Goal: Information Seeking & Learning: Learn about a topic

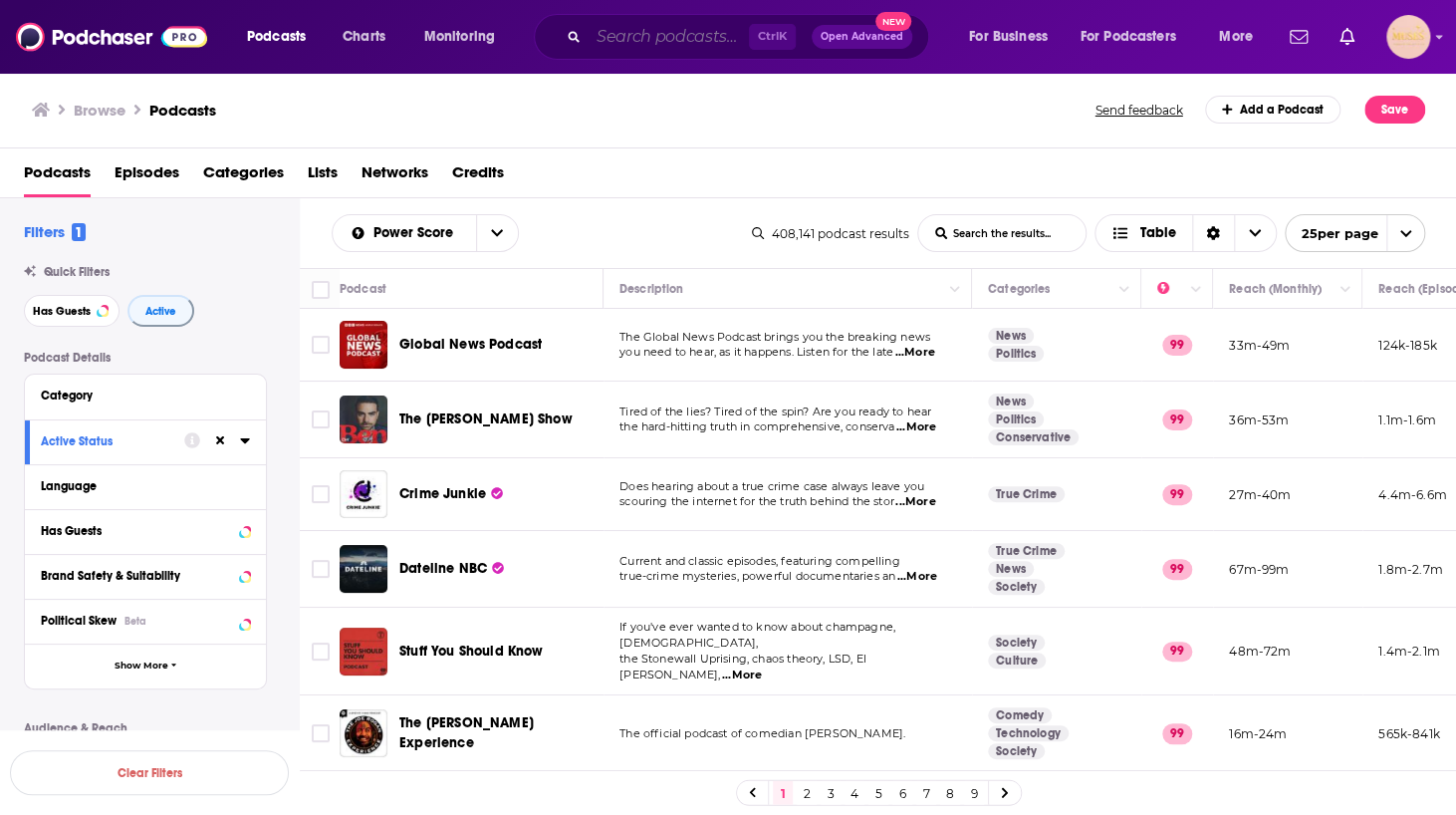
click at [666, 32] on input "Search podcasts, credits, & more..." at bounding box center [669, 37] width 160 height 32
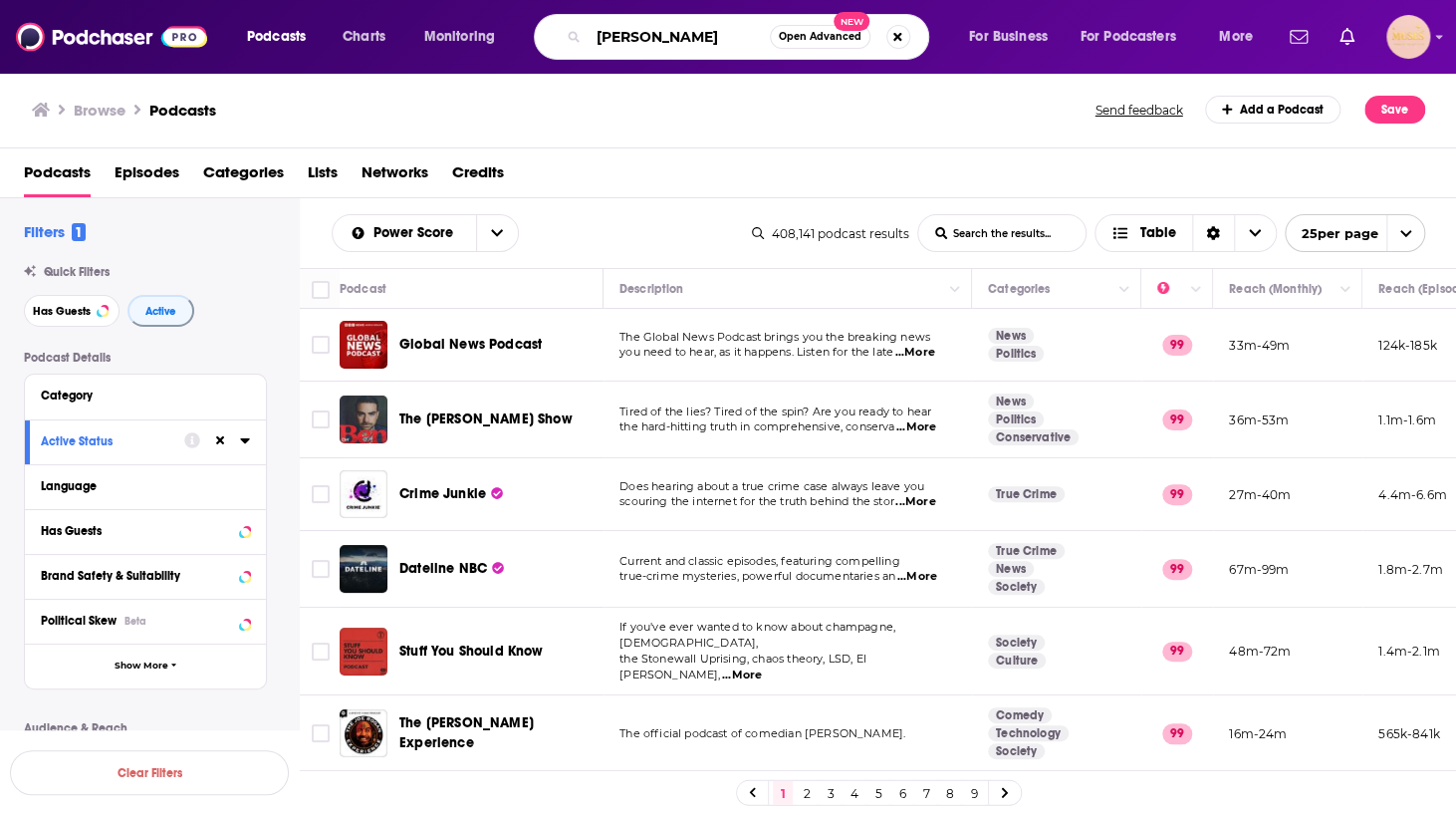
type input "[PERSON_NAME]"
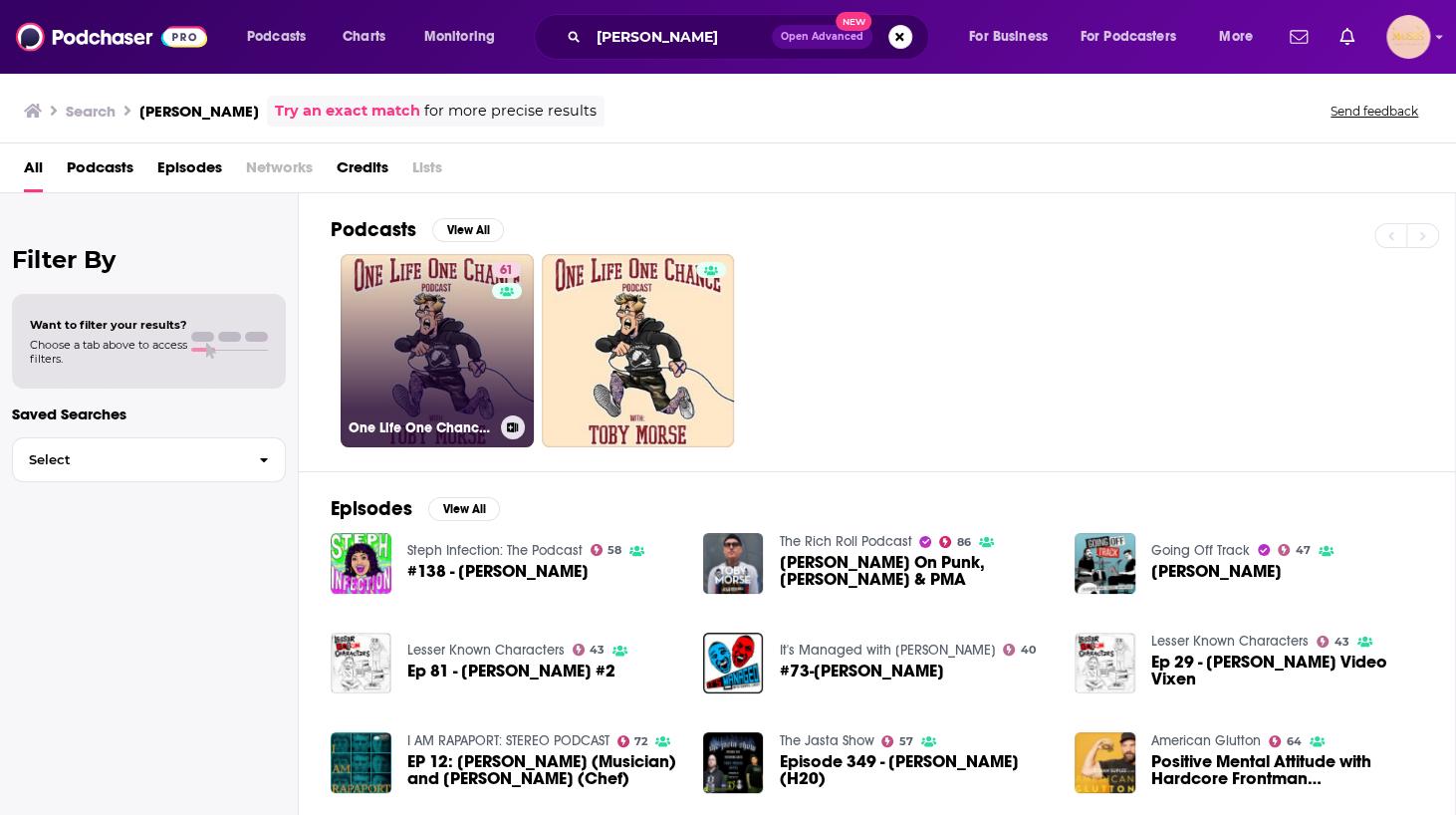
click at [474, 314] on link "61 One Life One Chance with [PERSON_NAME]" at bounding box center [437, 351] width 193 height 193
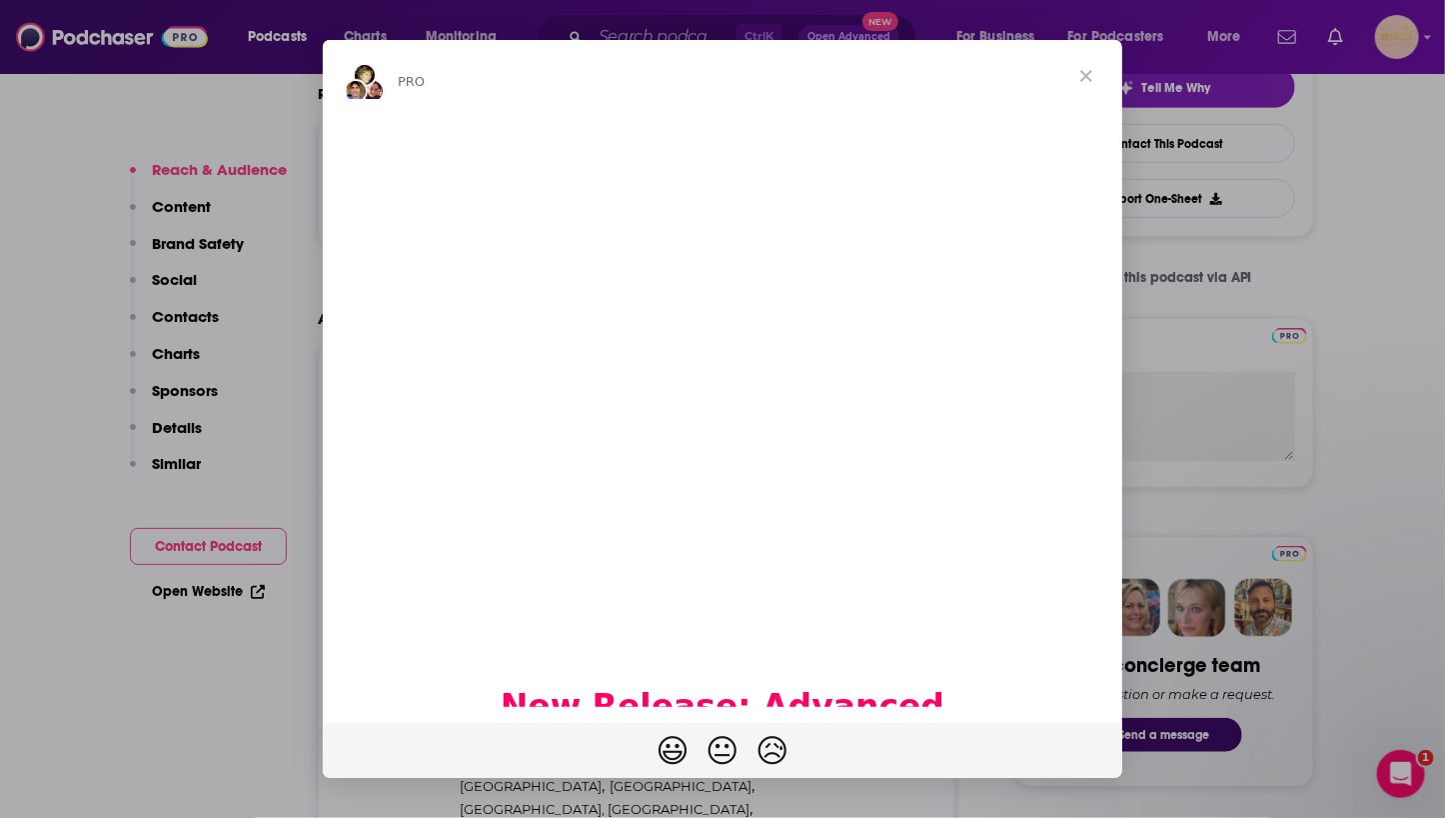
scroll to position [504, 0]
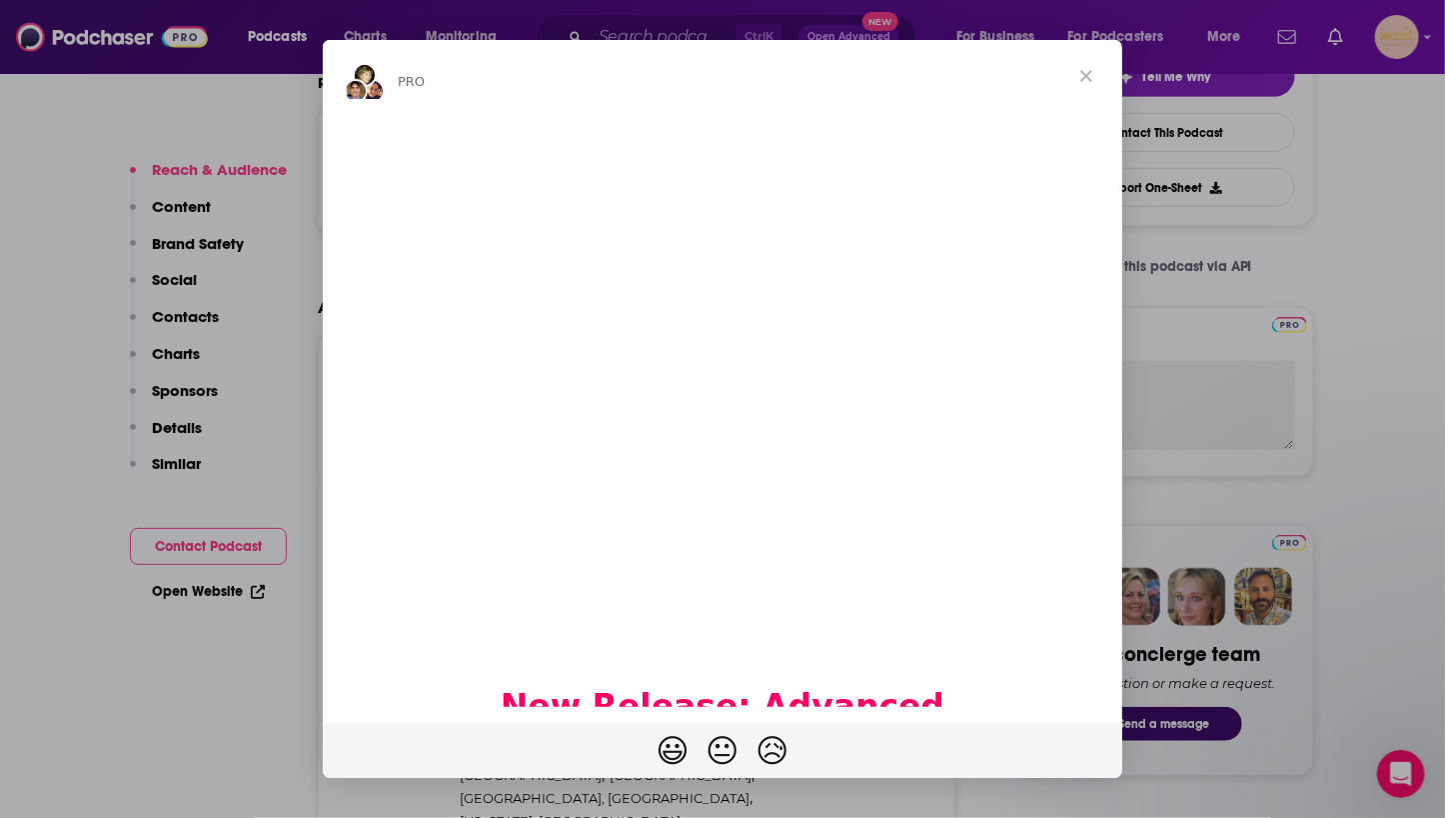
click at [1084, 77] on span "Close" at bounding box center [1087, 76] width 72 height 72
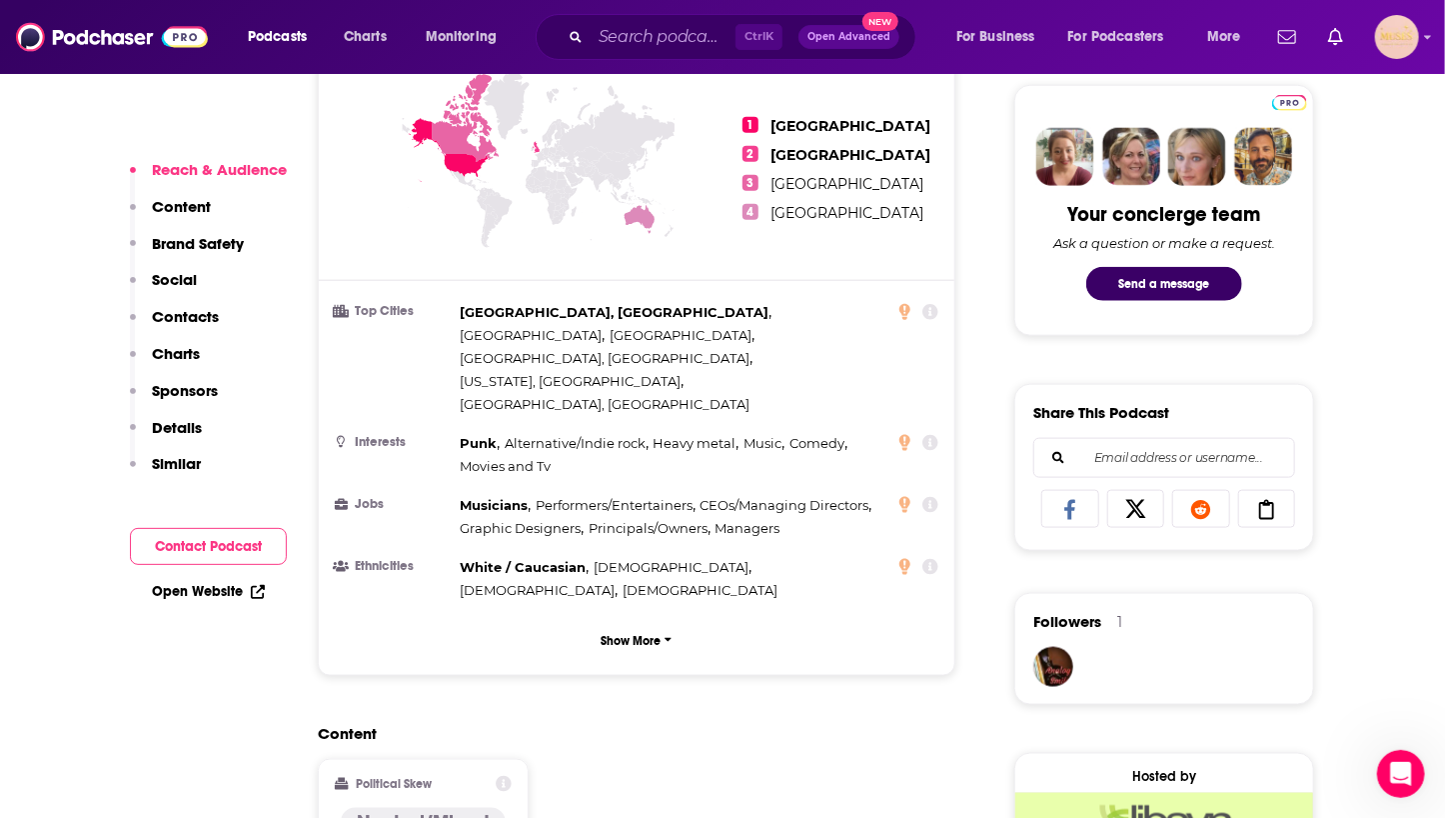
scroll to position [955, 0]
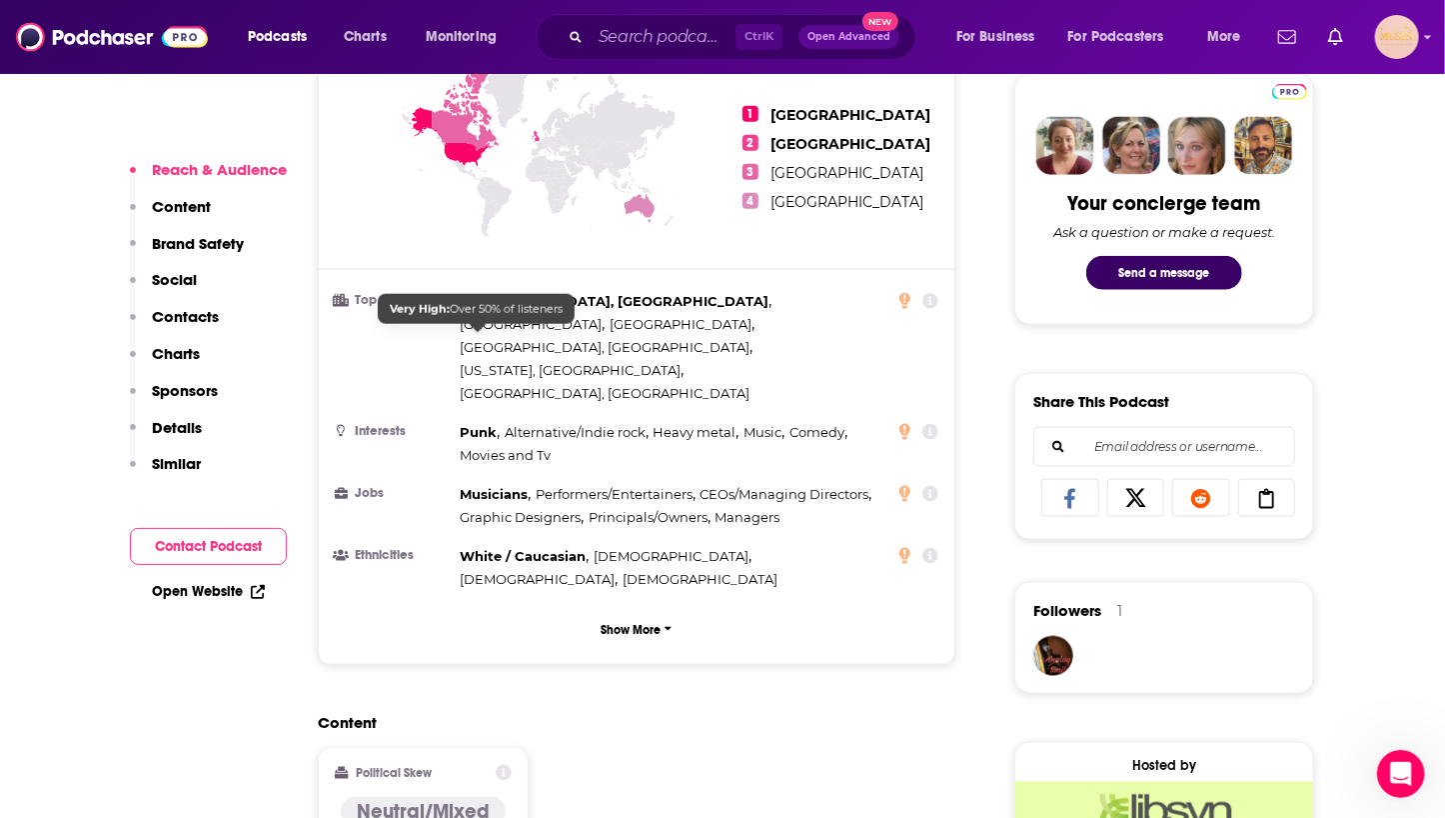
click at [480, 424] on span "Punk" at bounding box center [478, 432] width 37 height 16
click at [654, 623] on p "Show More" at bounding box center [632, 630] width 60 height 14
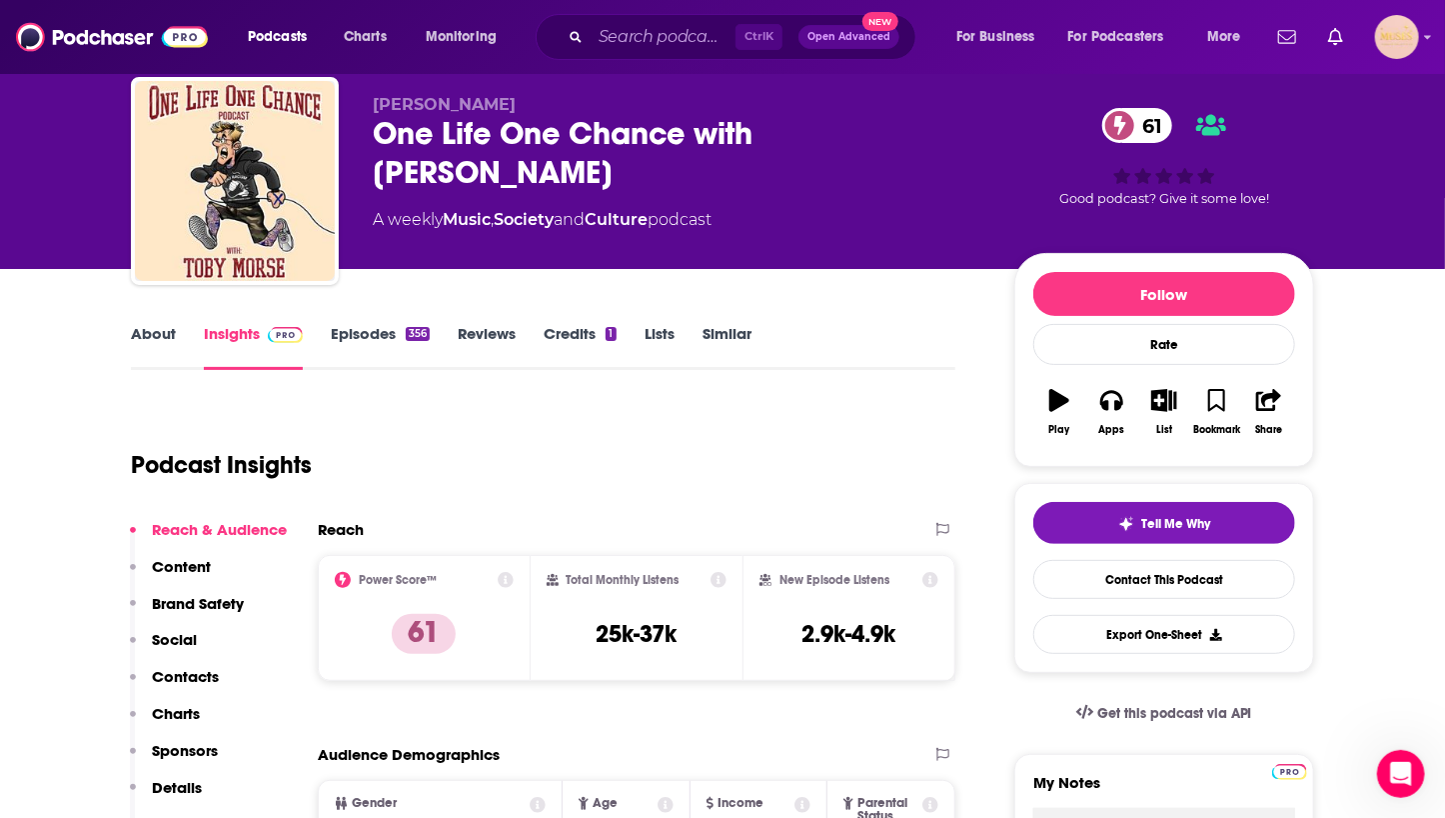
scroll to position [0, 0]
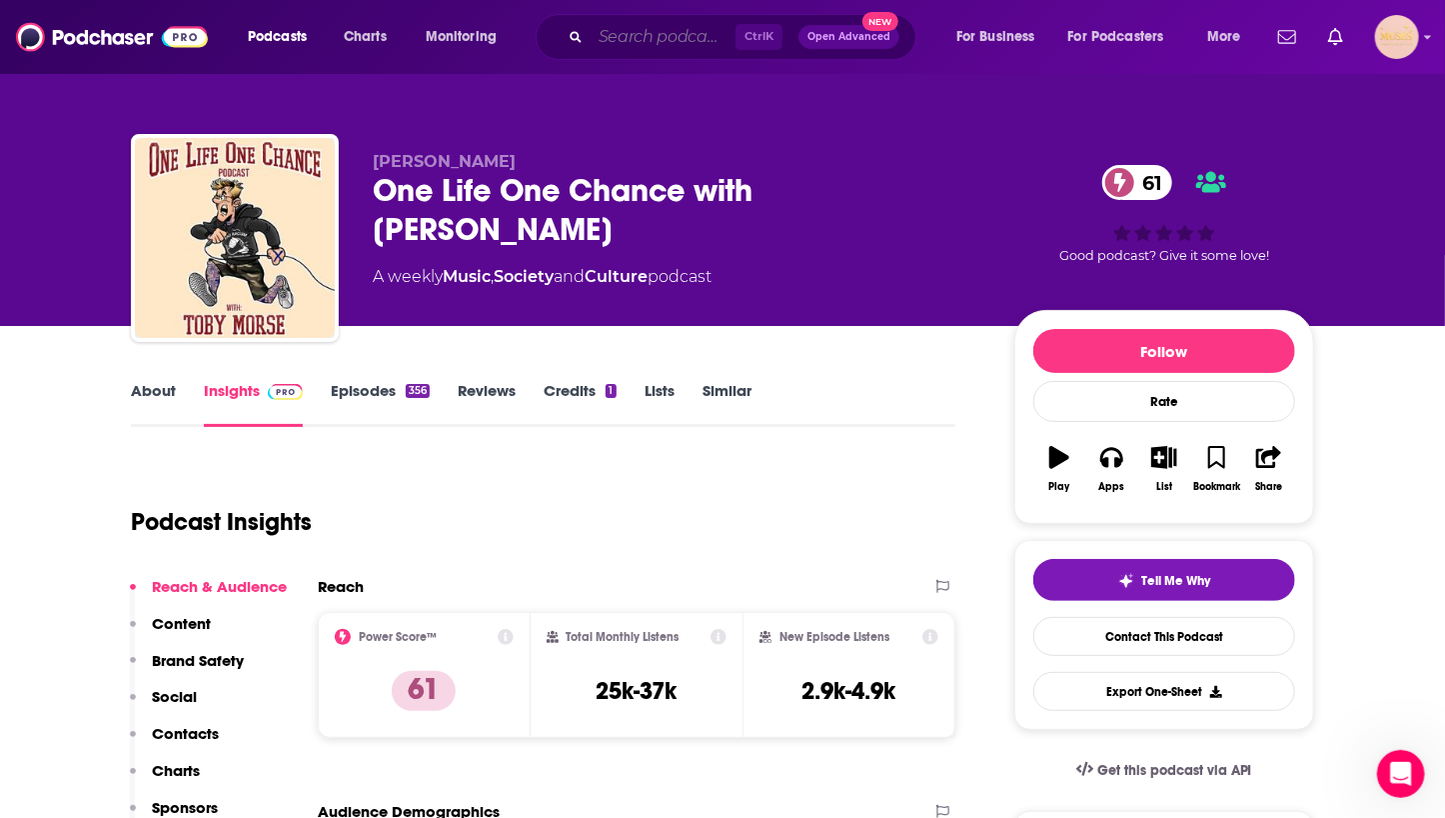
click at [684, 37] on input "Search podcasts, credits, & more..." at bounding box center [663, 37] width 145 height 32
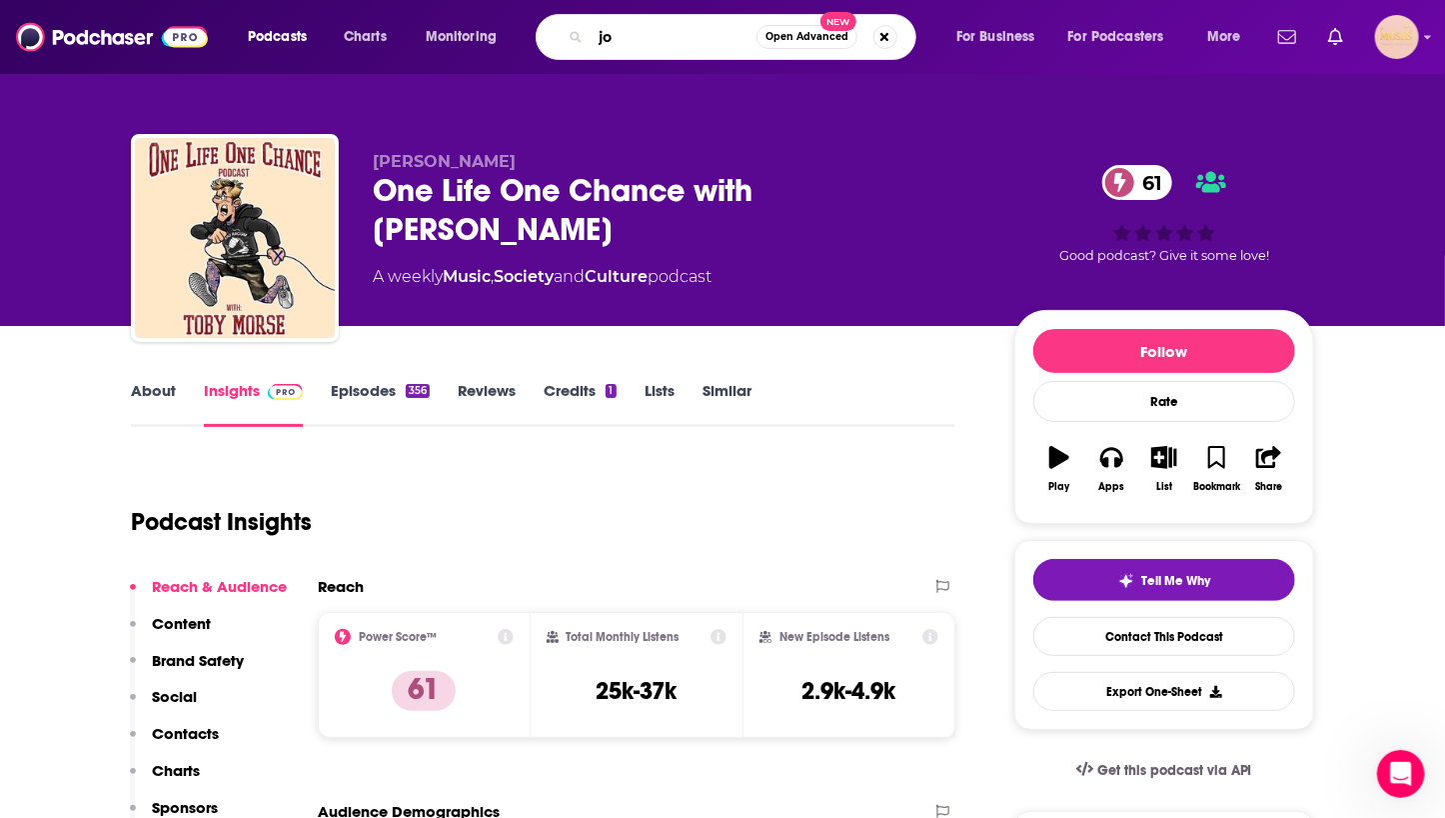
type input "job"
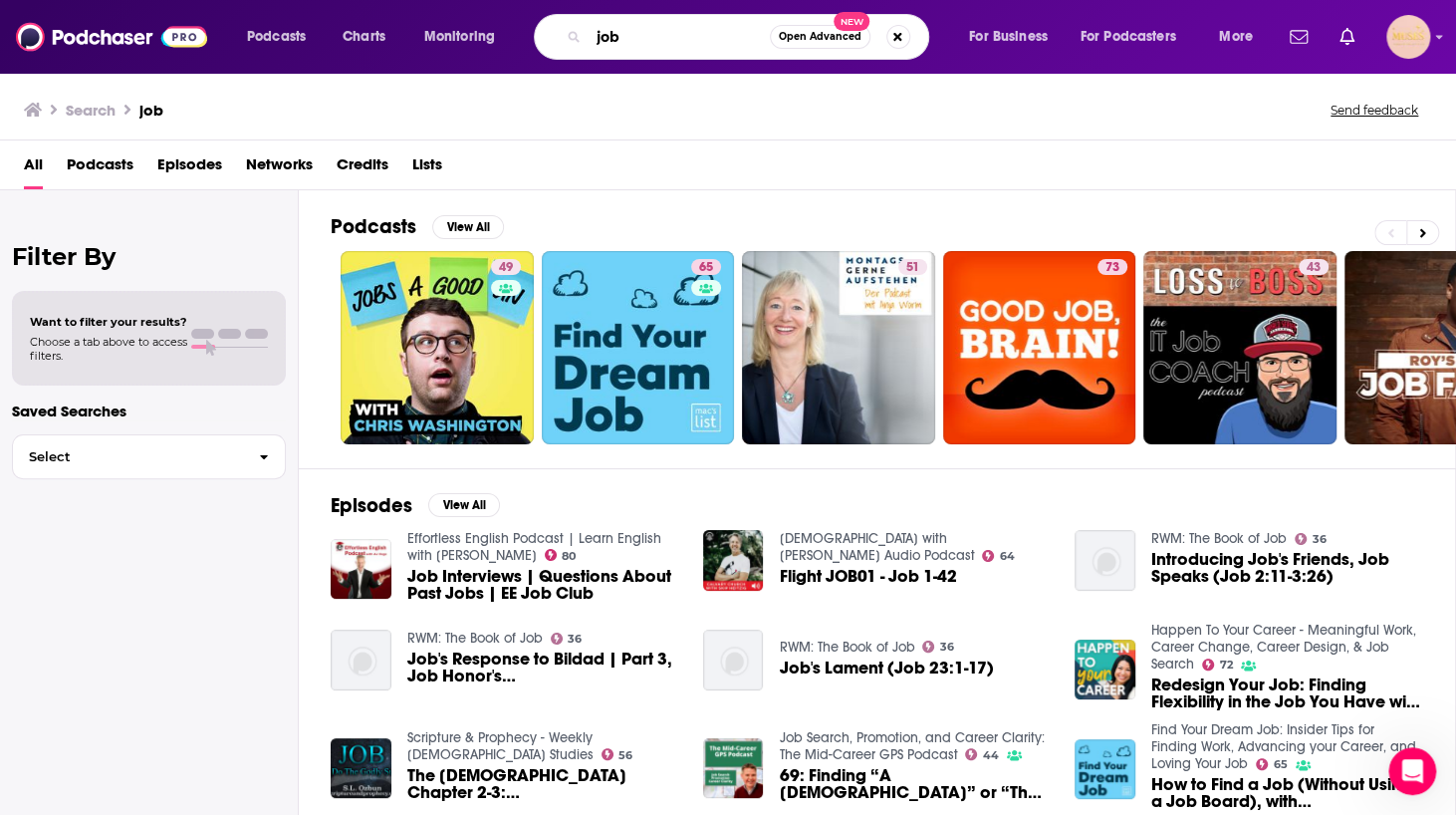
click at [626, 40] on input "job" at bounding box center [680, 37] width 181 height 32
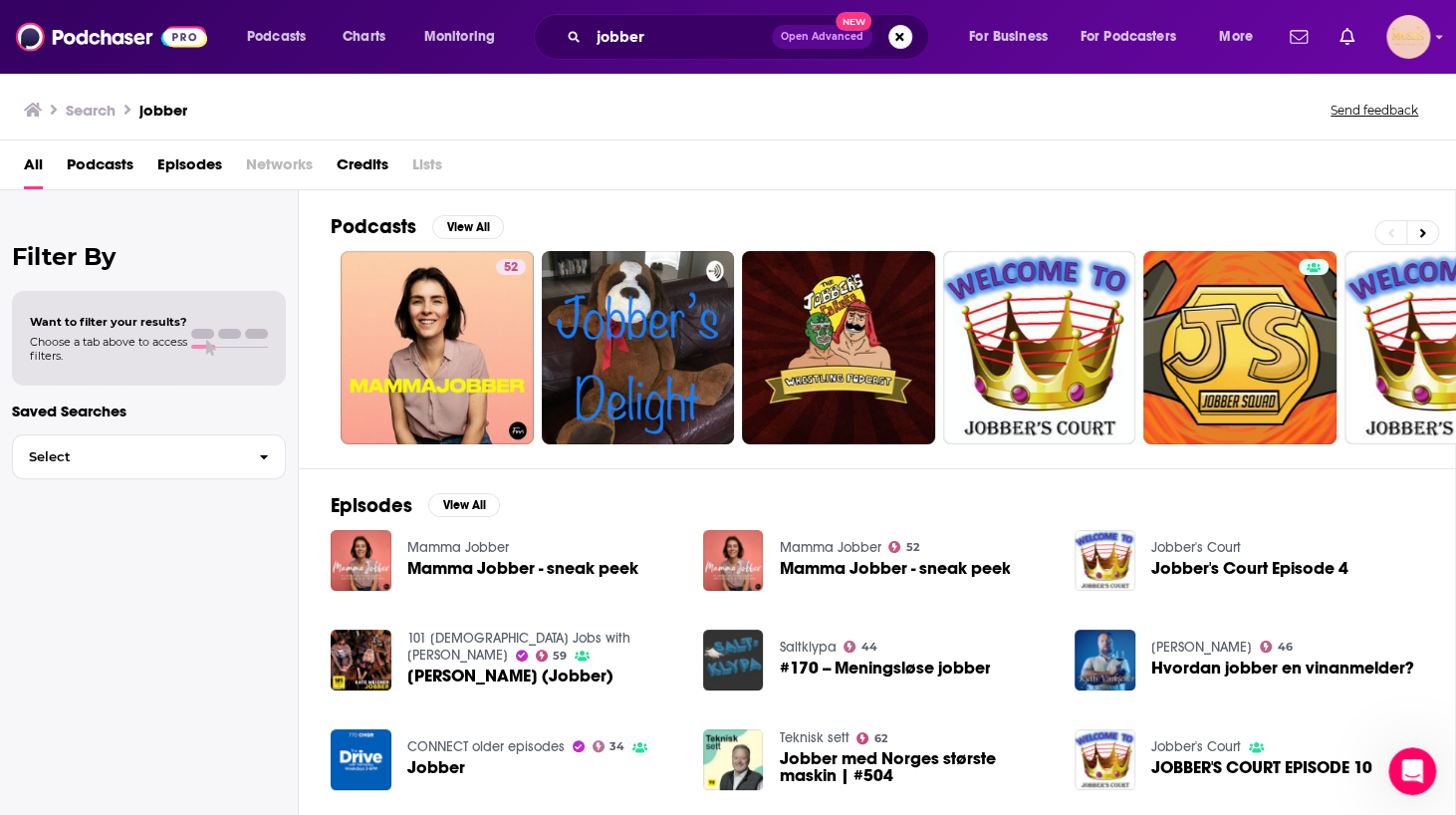
click at [749, 157] on div "All Podcasts Episodes Networks Credits Lists" at bounding box center [731, 168] width 1416 height 41
click at [594, 37] on input "jobber" at bounding box center [681, 37] width 183 height 32
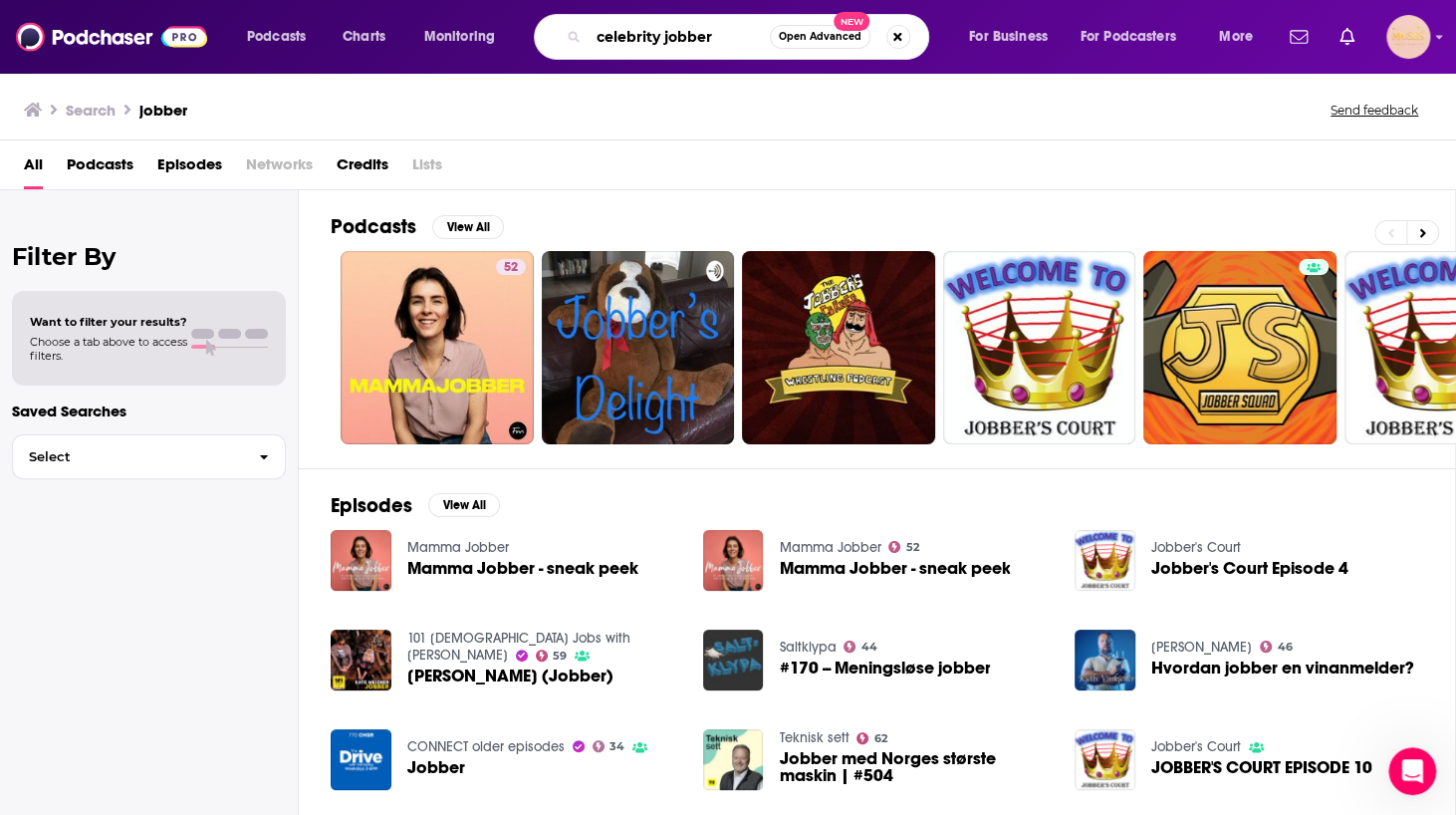
type input "celebrity jobber"
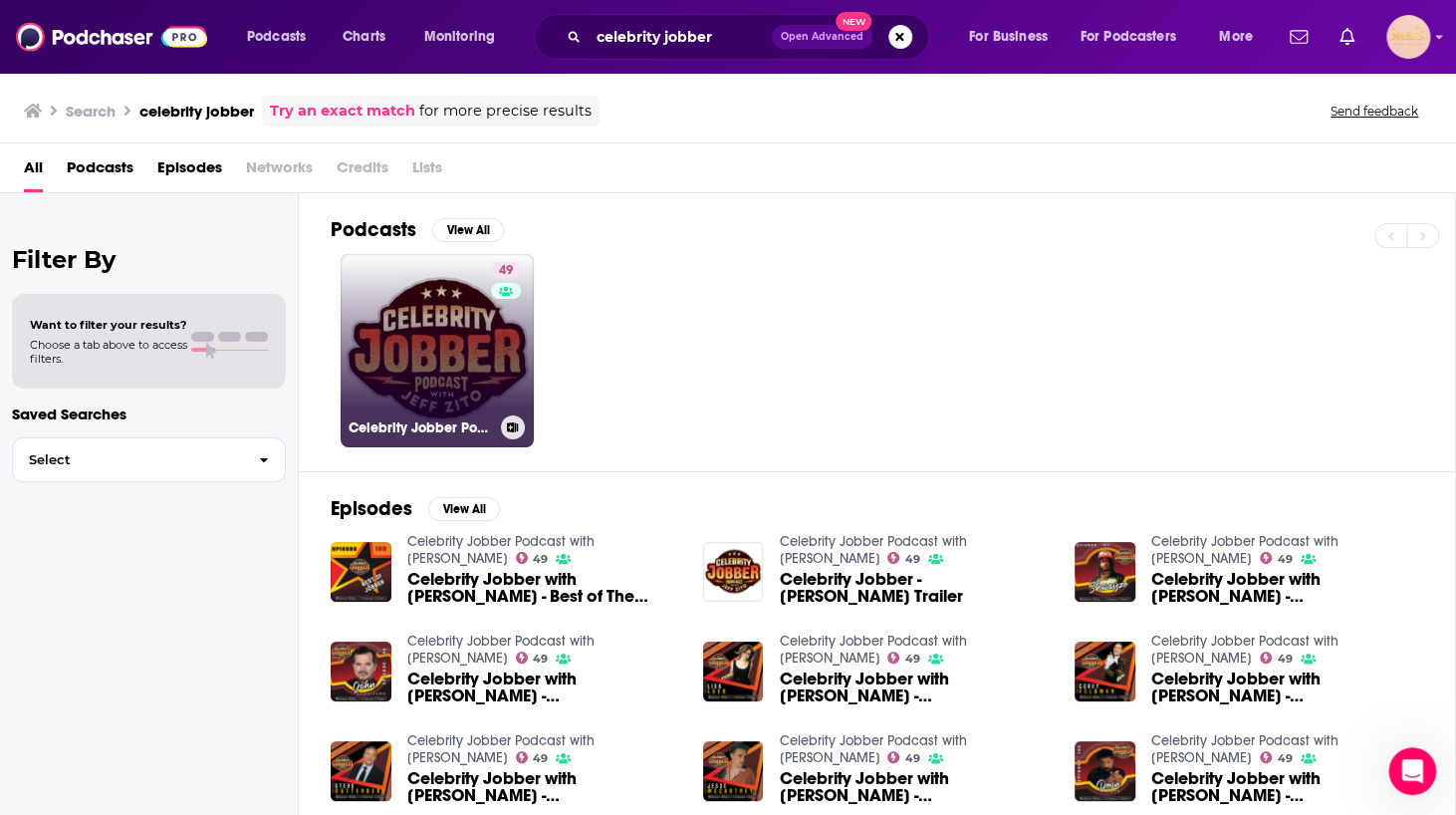
click at [434, 375] on link "49 Celebrity Jobber Podcast with [PERSON_NAME]" at bounding box center [437, 351] width 193 height 193
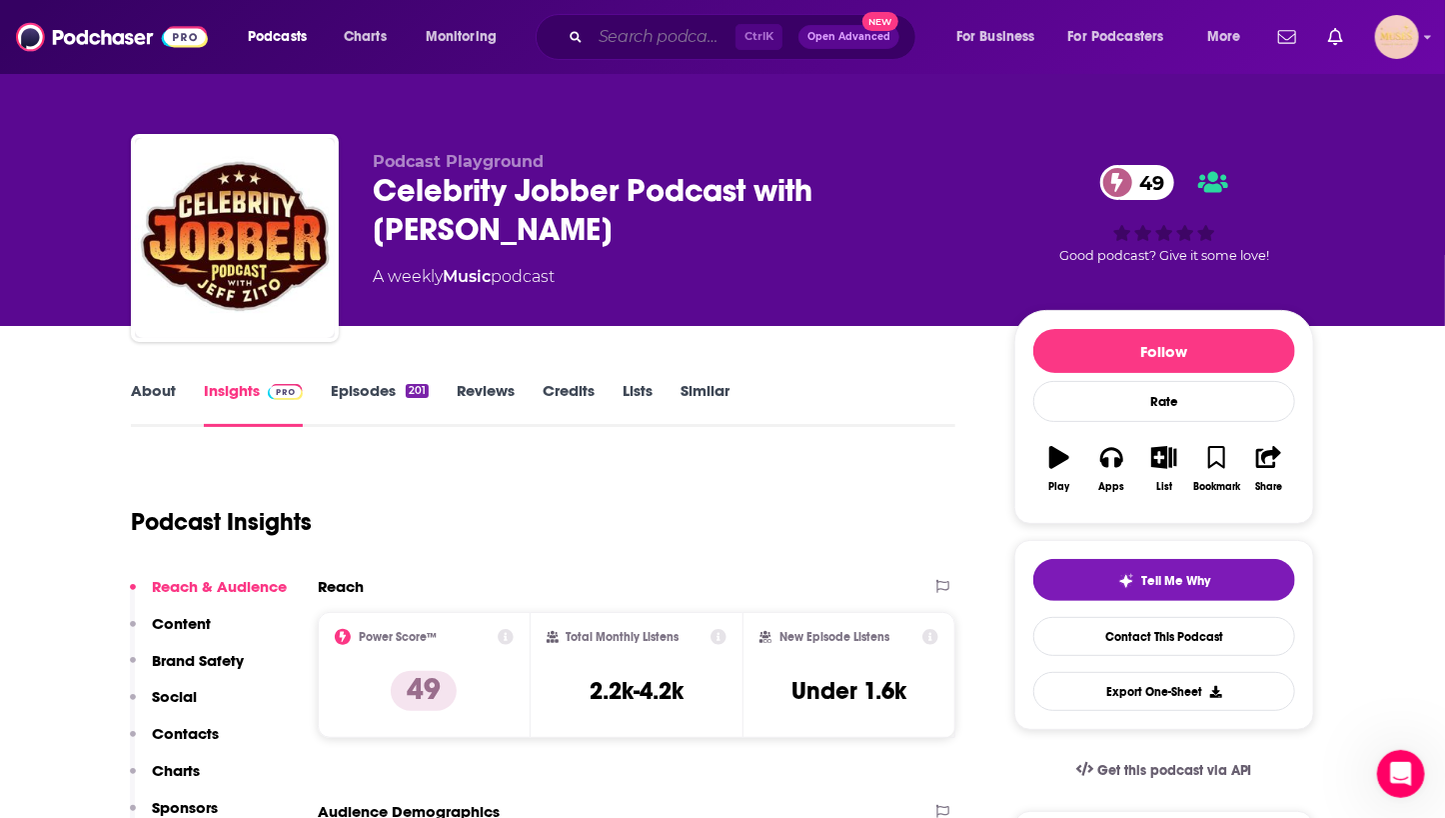
click at [610, 37] on input "Search podcasts, credits, & more..." at bounding box center [663, 37] width 145 height 32
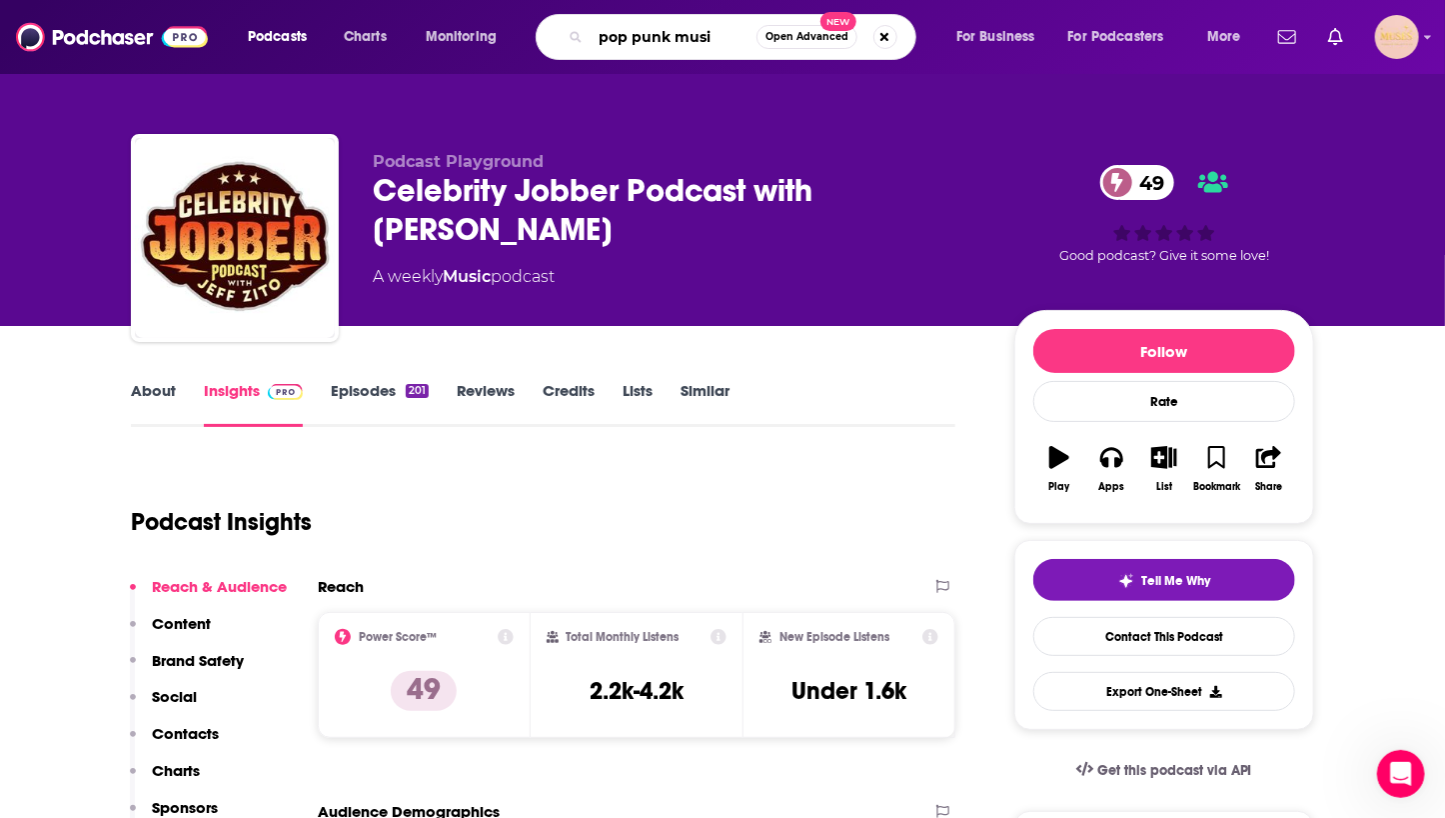
type input "pop punk music"
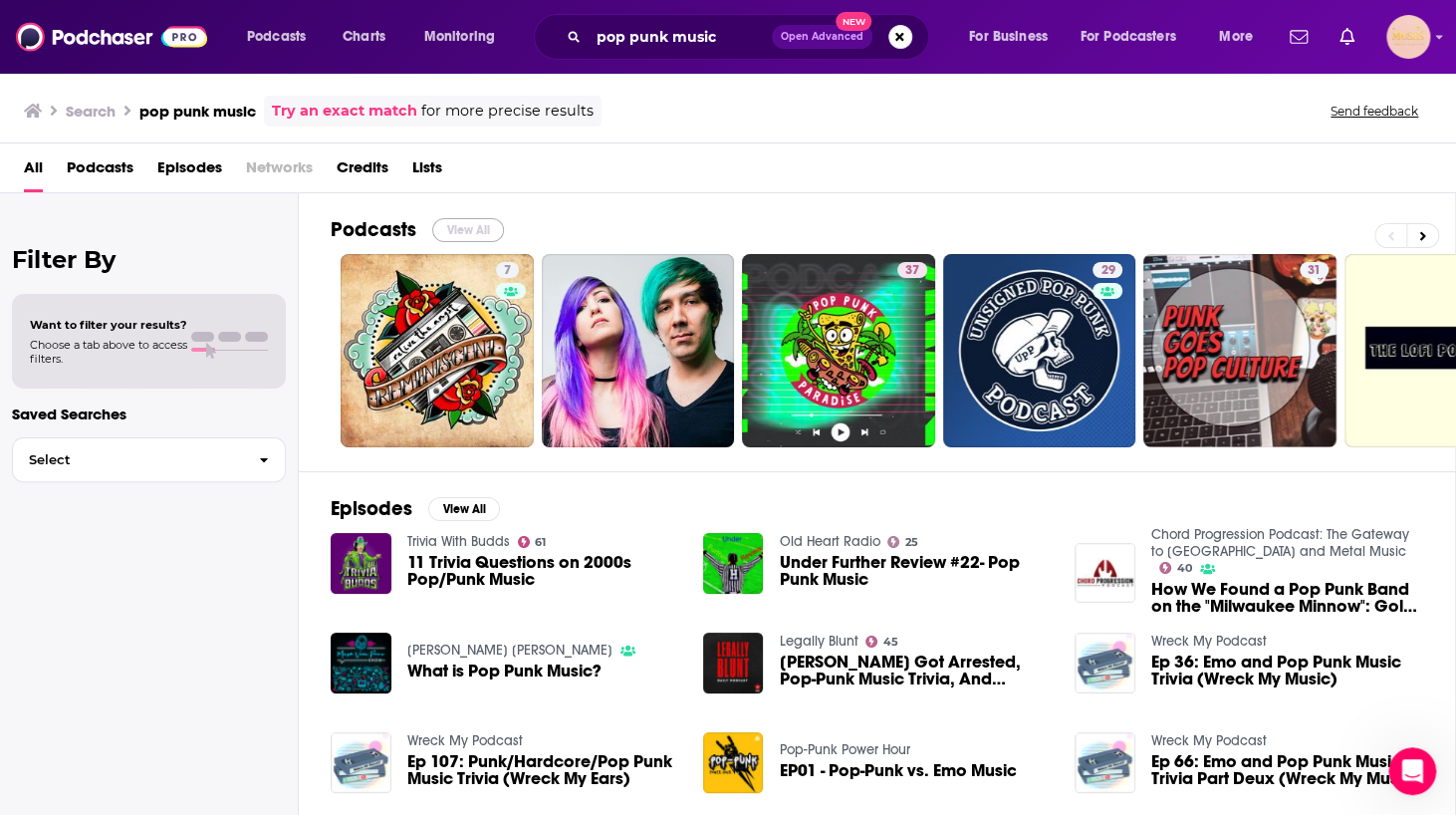
click at [467, 230] on button "View All" at bounding box center [468, 230] width 72 height 24
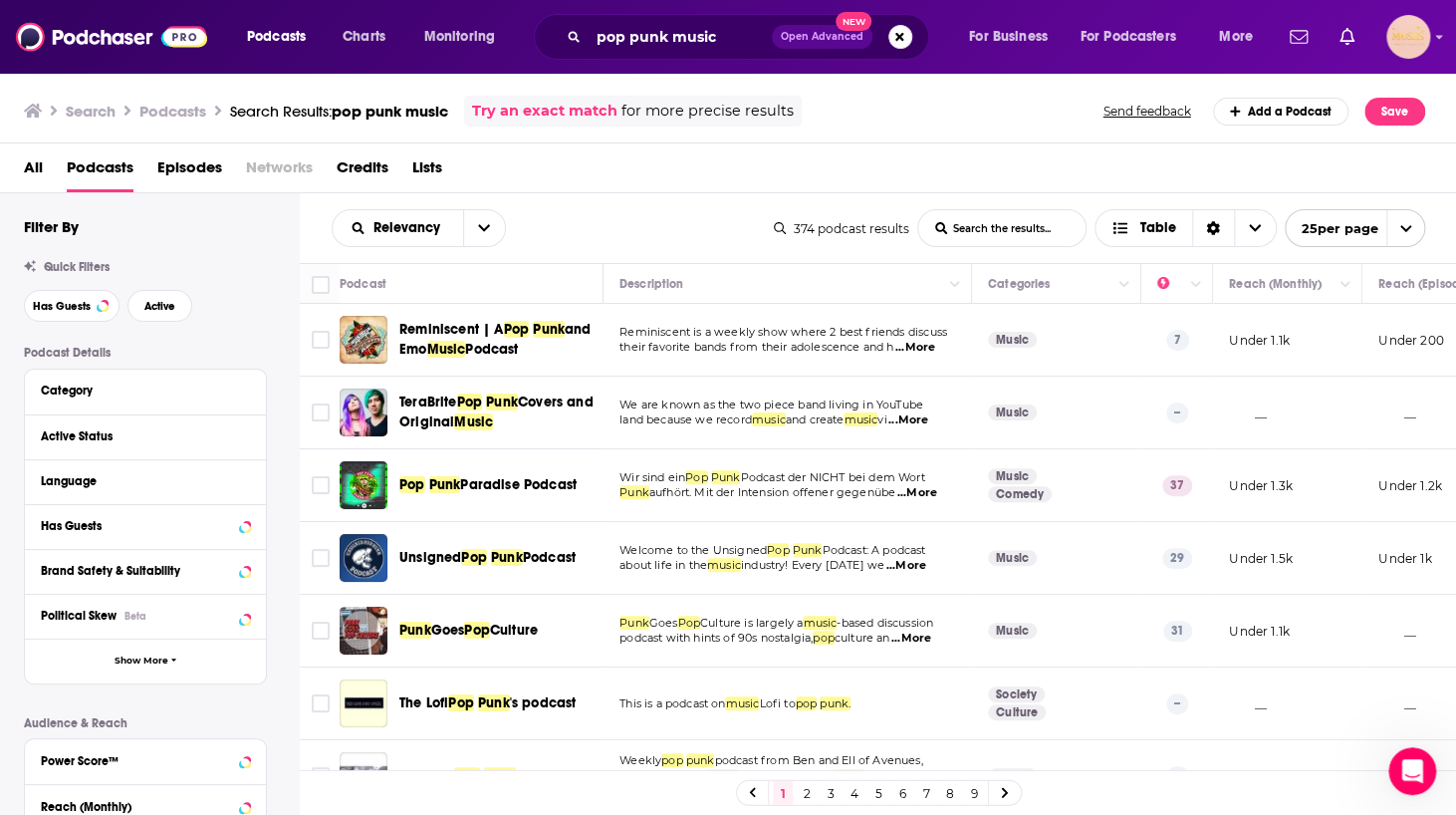
click at [28, 173] on span "All" at bounding box center [33, 171] width 19 height 41
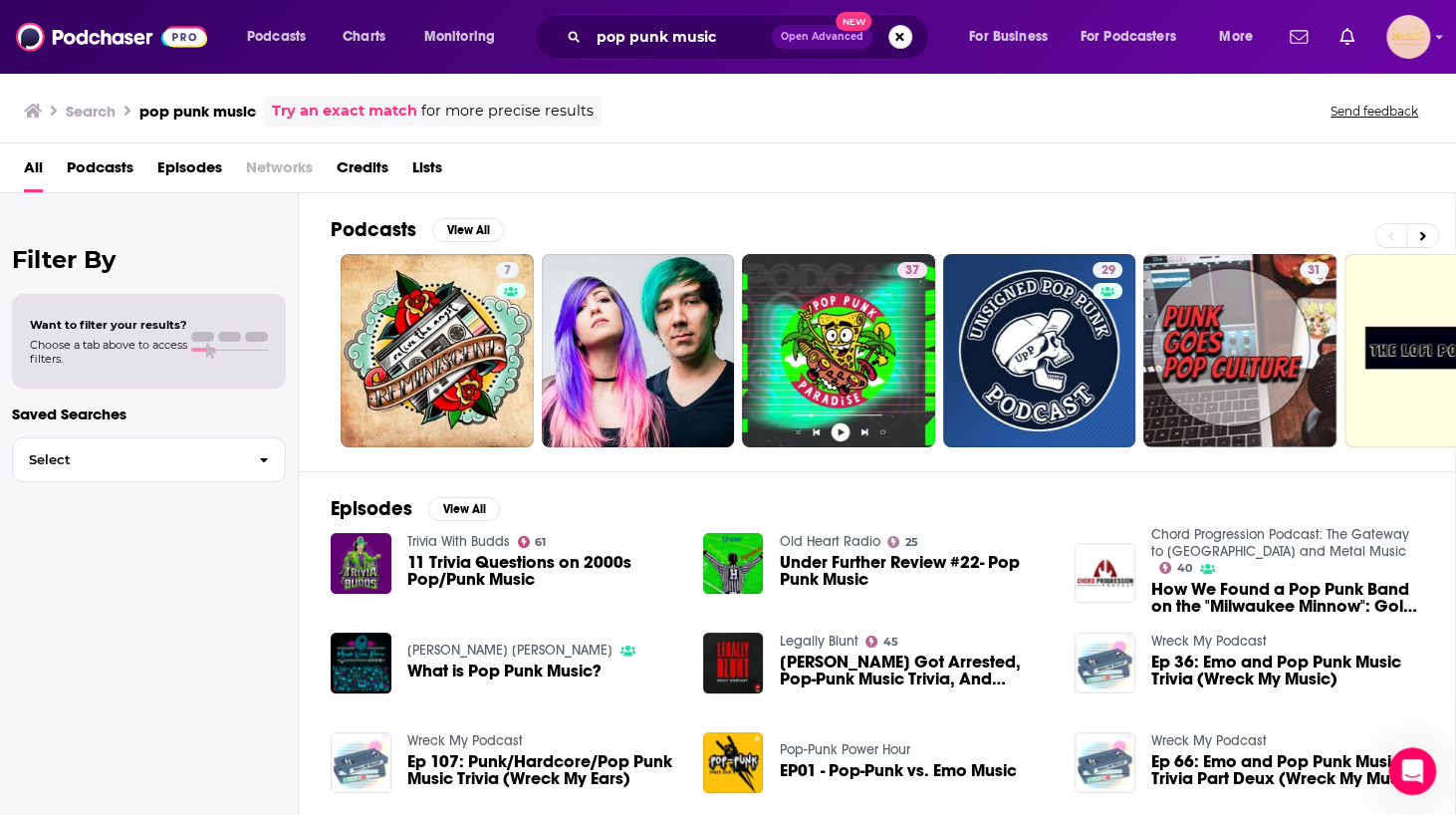
click at [897, 39] on button "Search podcasts, credits, & more..." at bounding box center [901, 37] width 24 height 24
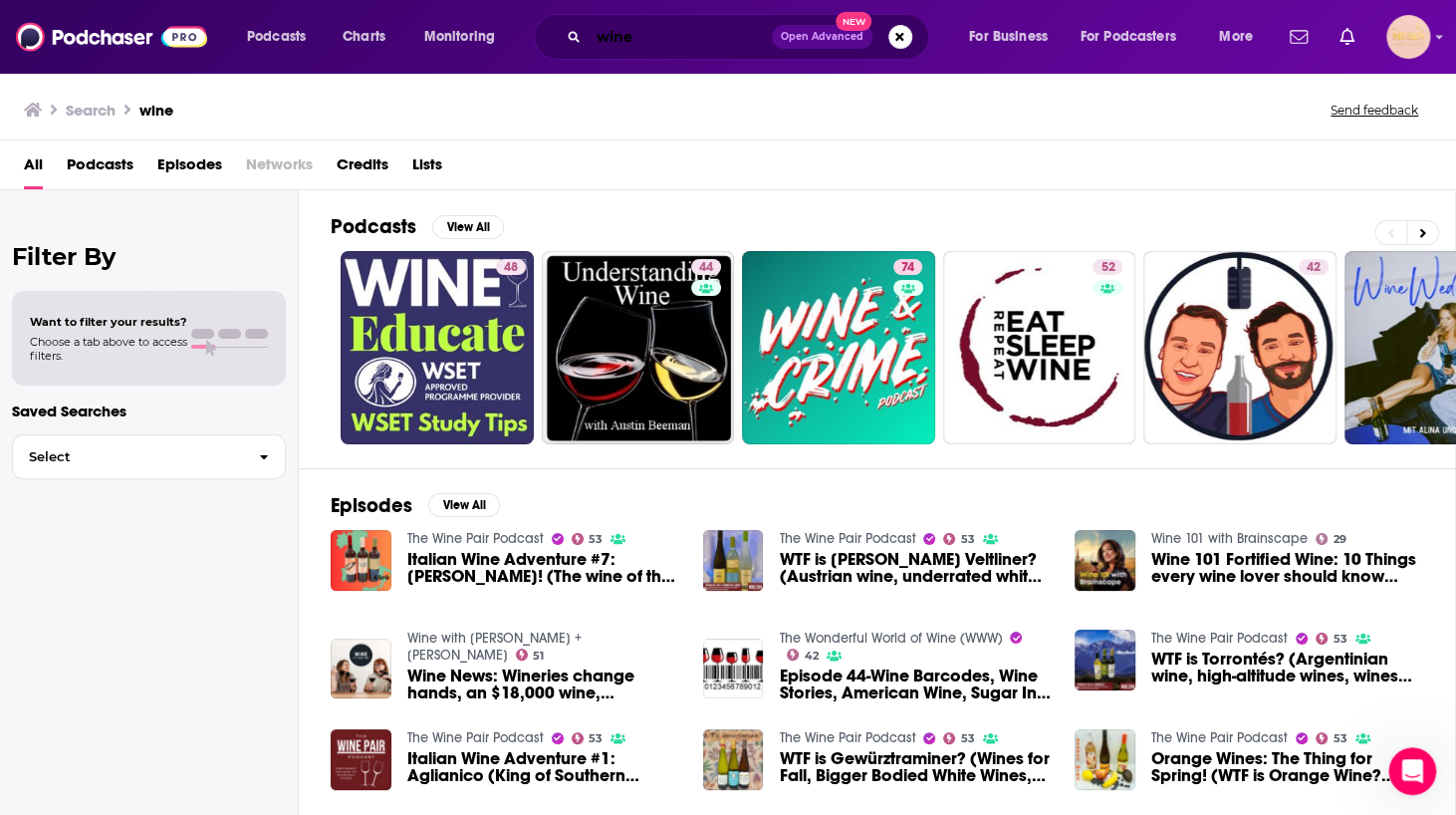
click at [662, 37] on input "wine" at bounding box center [681, 37] width 183 height 32
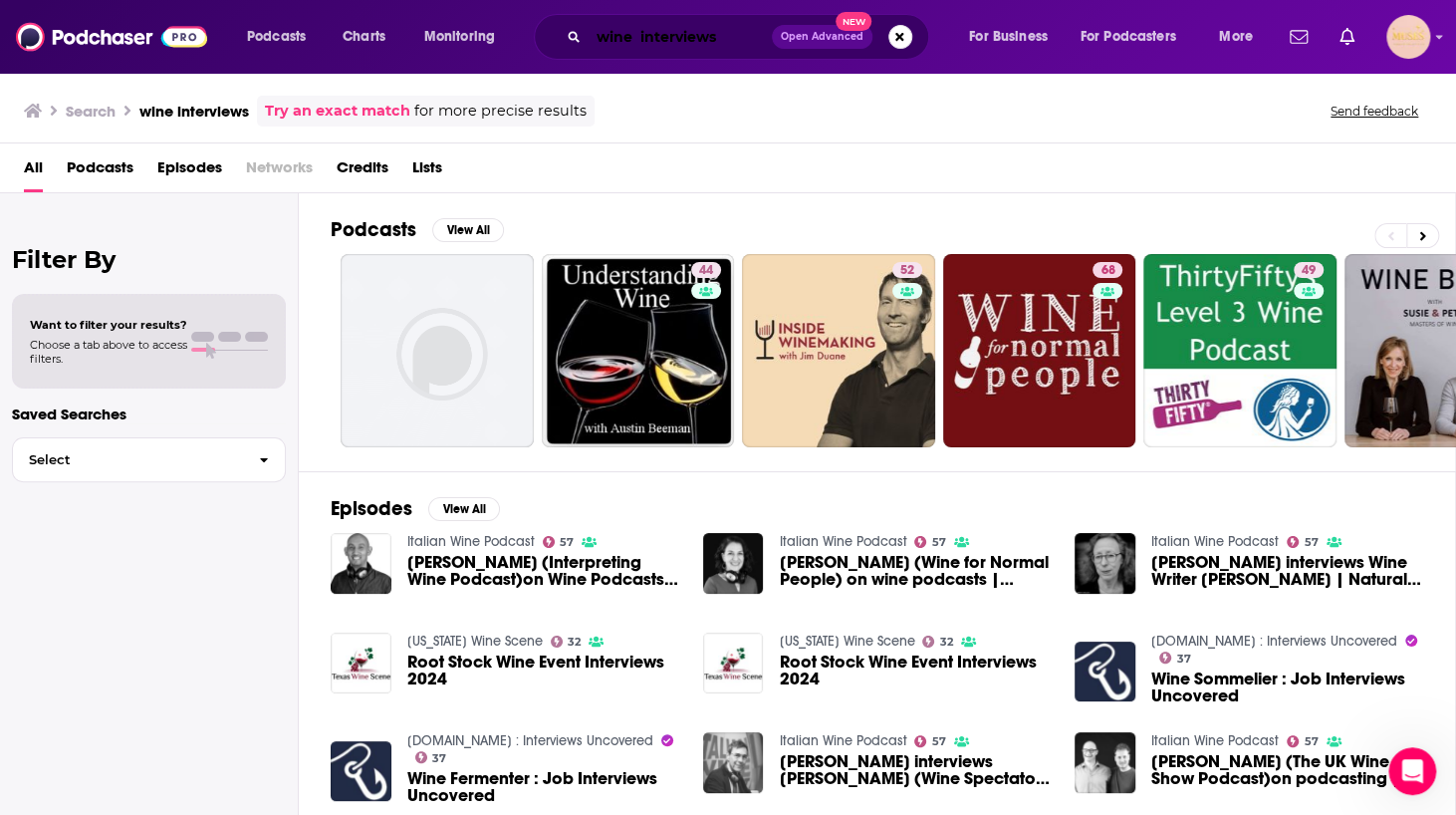
click at [640, 41] on input "wine interviews" at bounding box center [681, 37] width 183 height 32
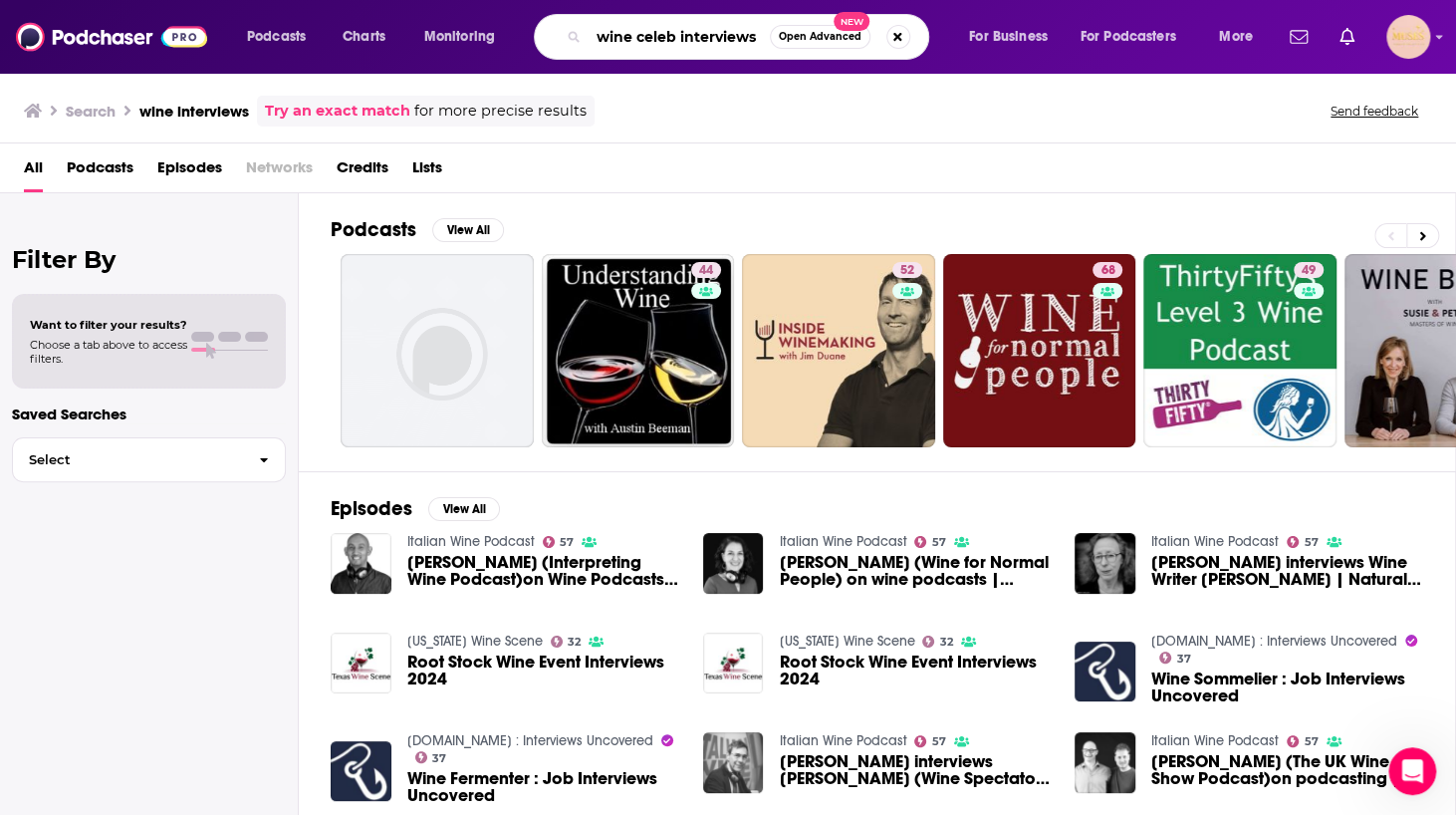
type input "wine celeb interviews"
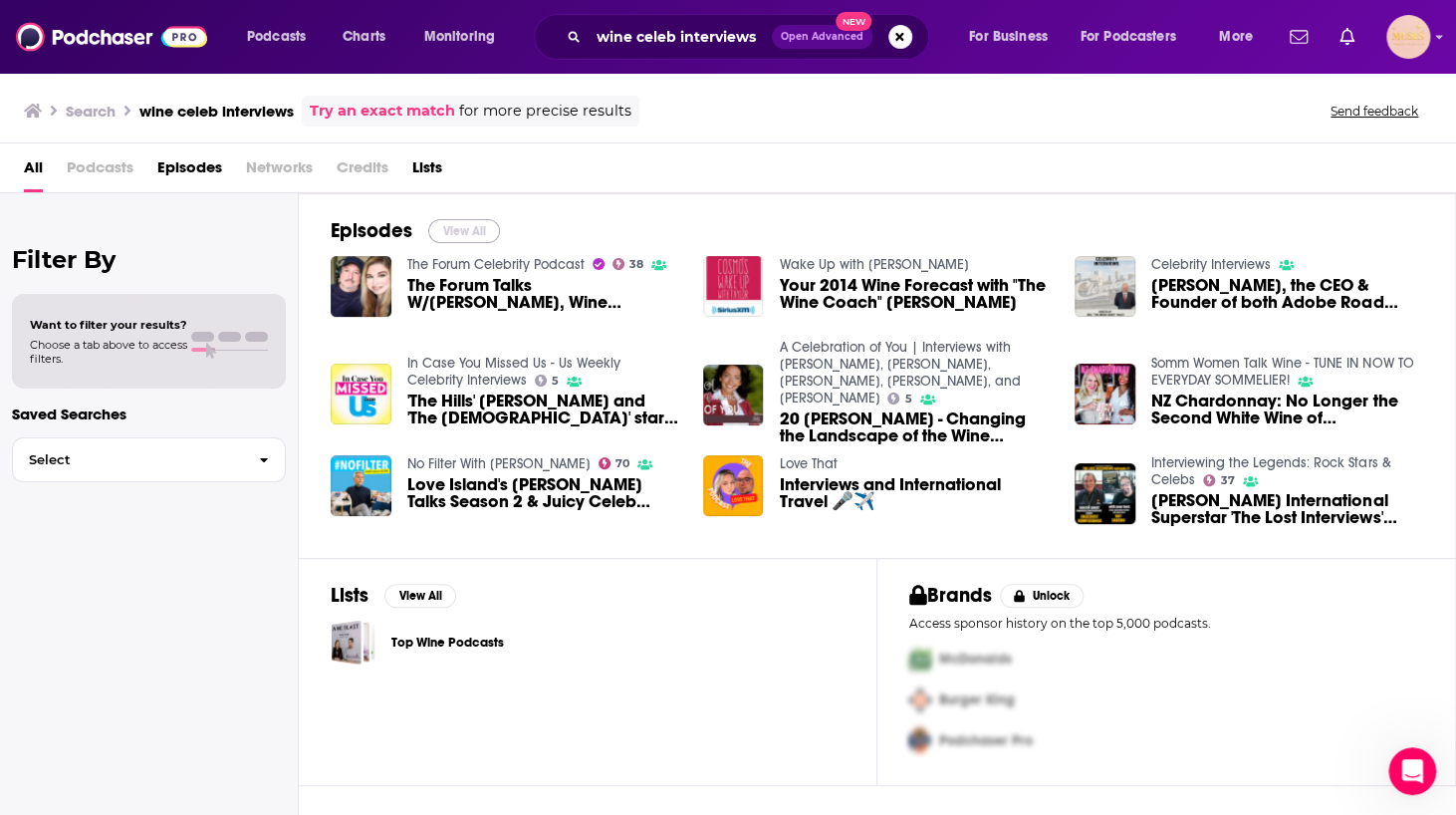
click at [473, 219] on button "View All" at bounding box center [464, 231] width 72 height 24
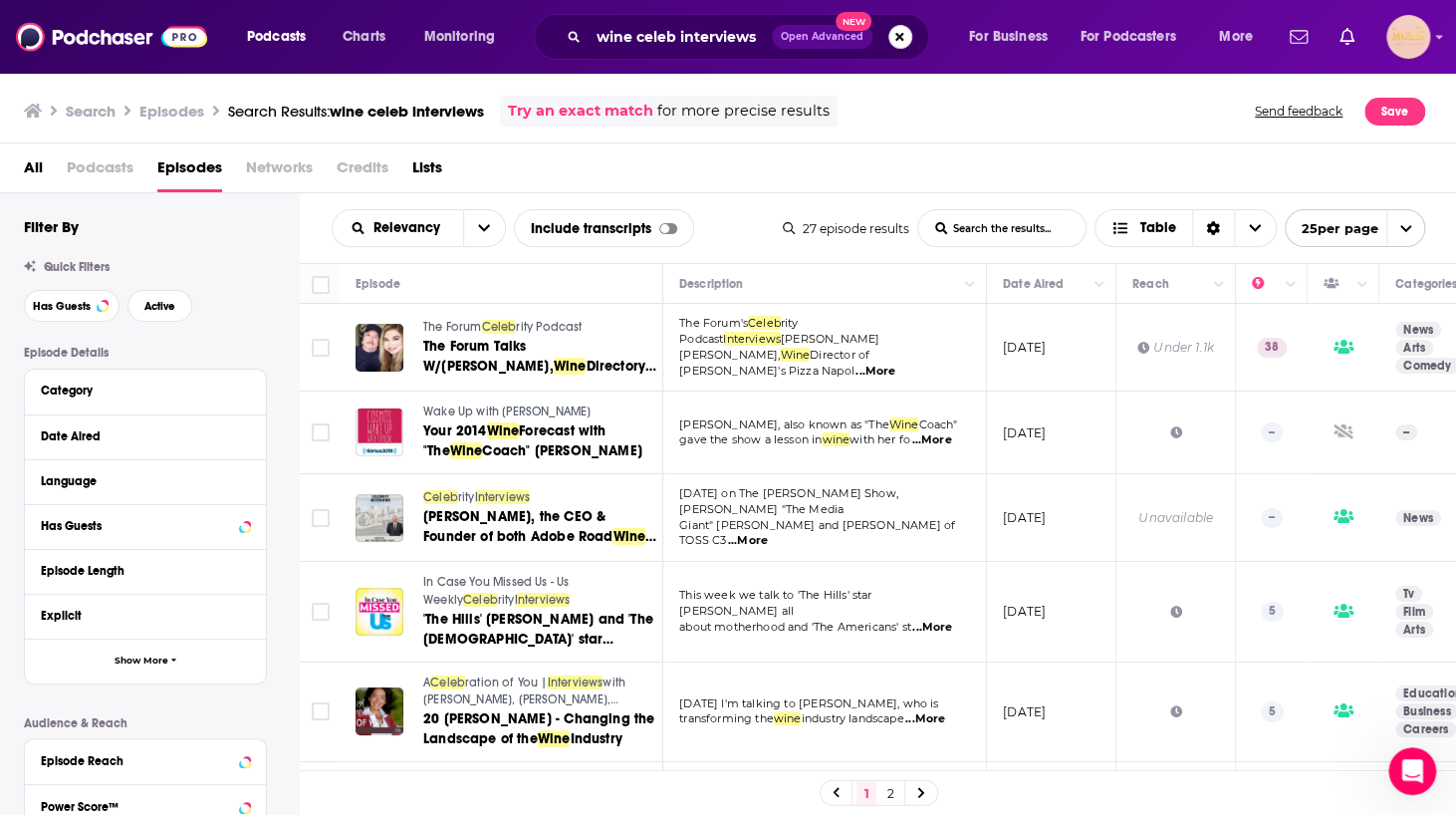
click at [901, 40] on button "Search podcasts, credits, & more..." at bounding box center [901, 37] width 24 height 24
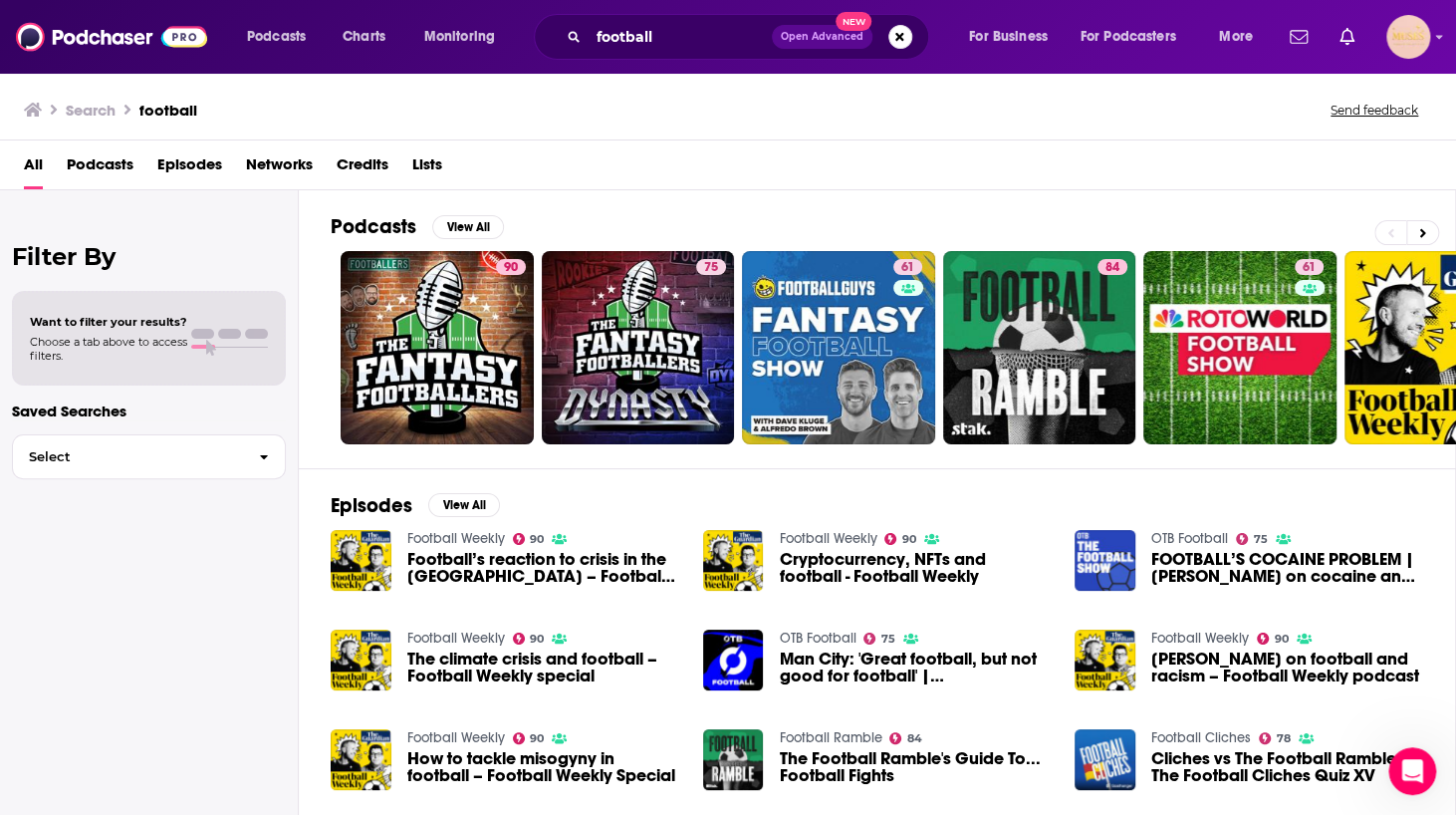
click at [583, 113] on div "Search football Send feedback" at bounding box center [724, 110] width 1400 height 28
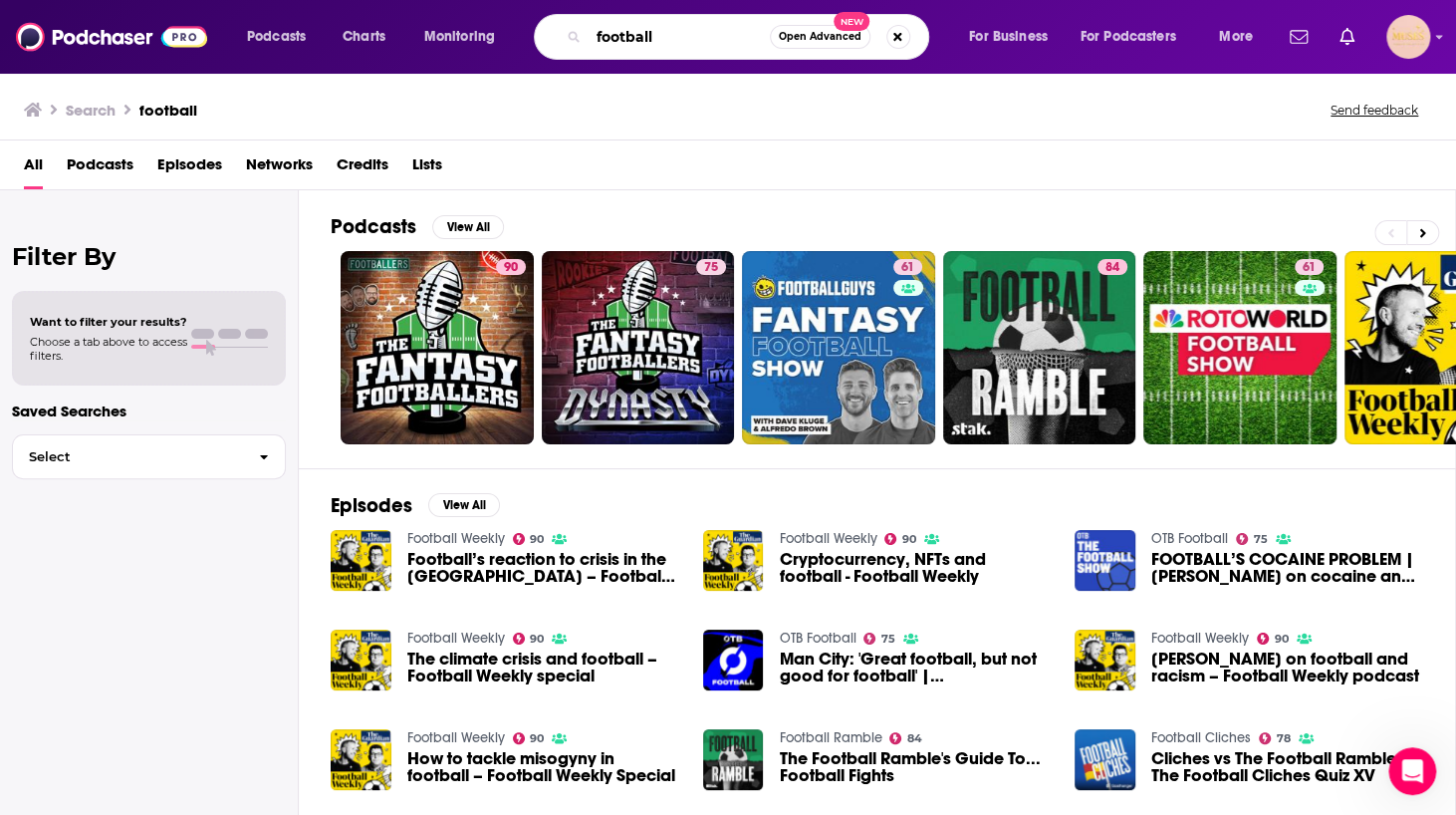
drag, startPoint x: 670, startPoint y: 40, endPoint x: 562, endPoint y: 41, distance: 108.0
click at [562, 41] on div "football Open Advanced New" at bounding box center [731, 37] width 396 height 46
type input "[PERSON_NAME]"
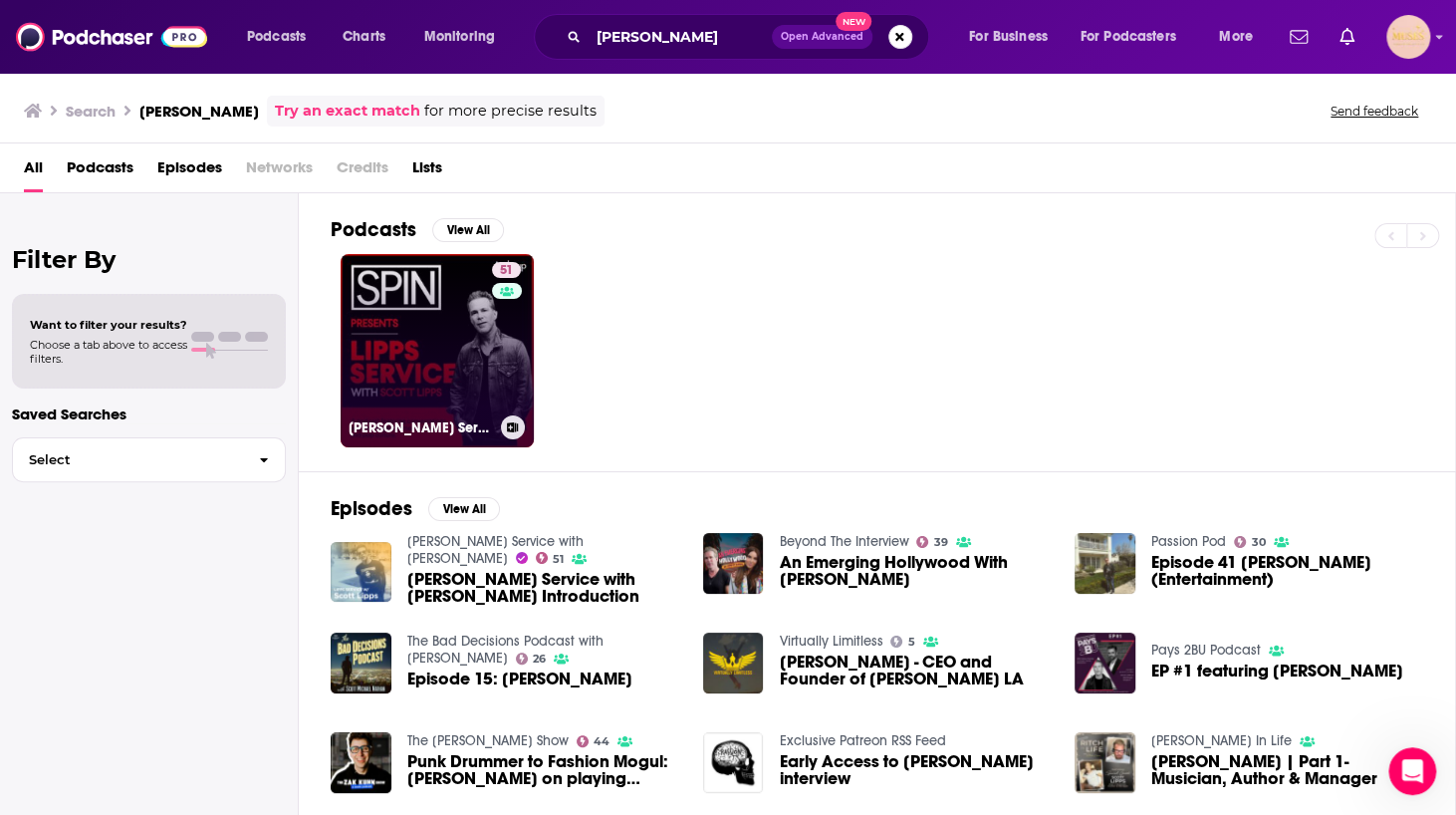
click at [411, 343] on link "51 [PERSON_NAME] Service with [PERSON_NAME]" at bounding box center [437, 351] width 193 height 193
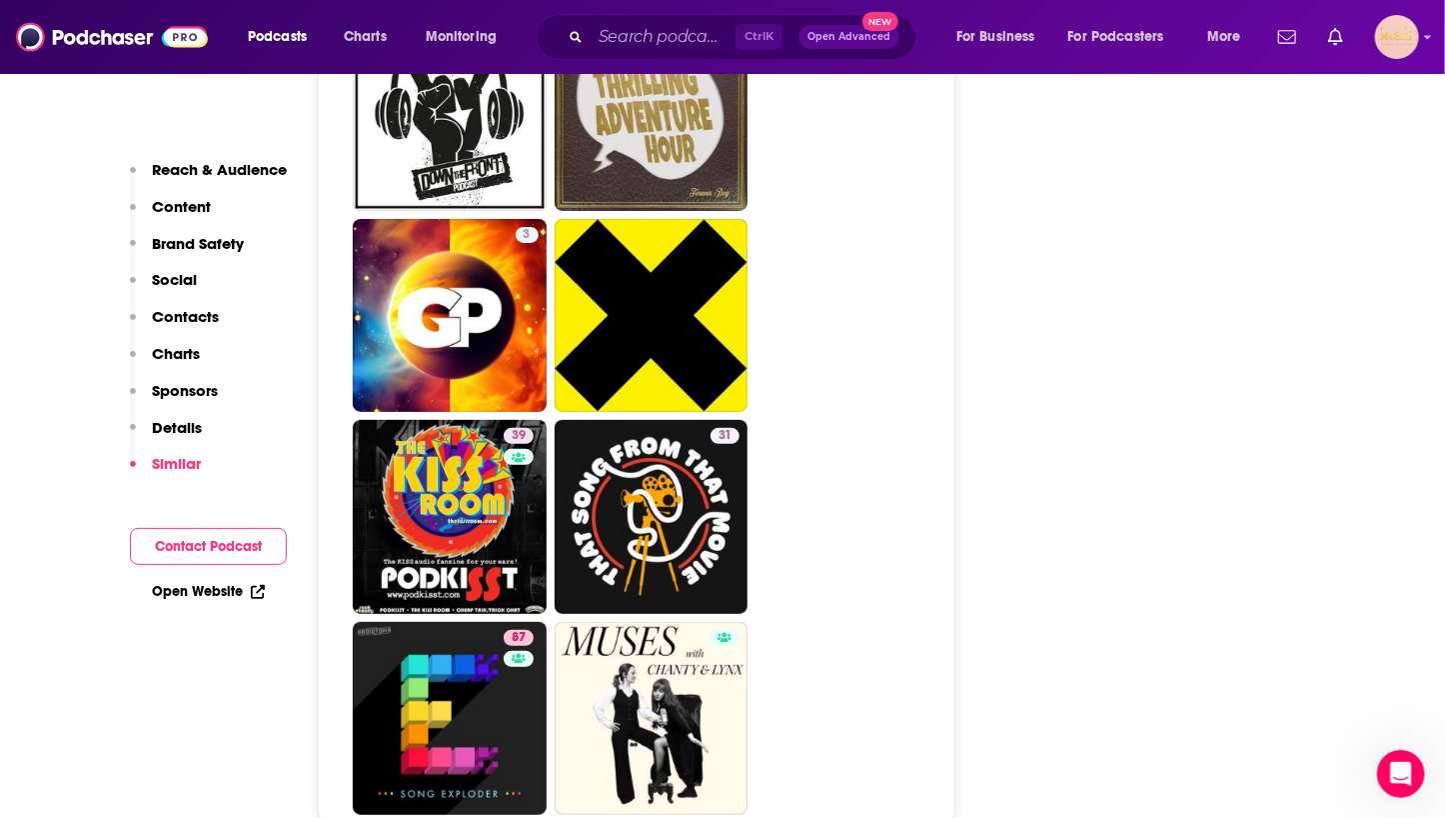
scroll to position [7277, 0]
